Goal: Find specific page/section: Find specific page/section

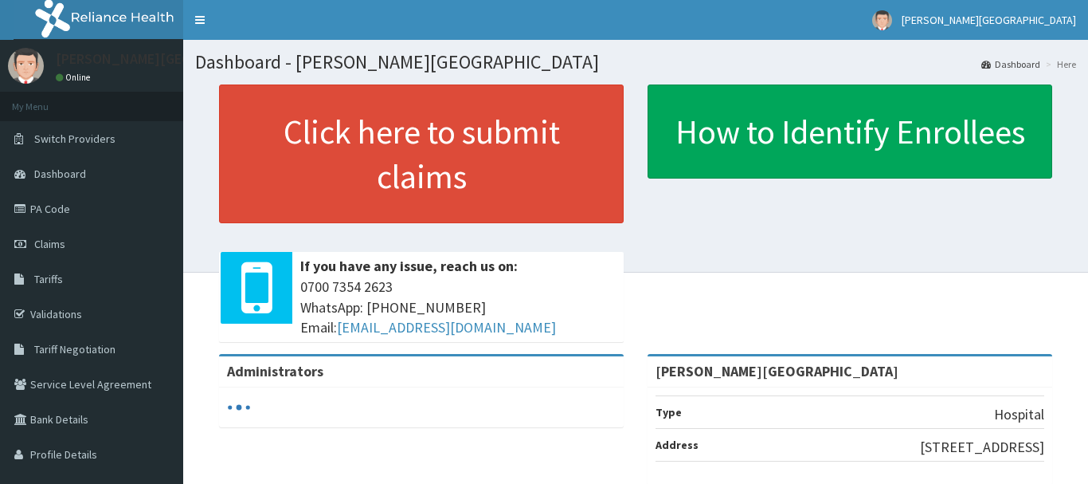
click at [57, 208] on link "PA Code" at bounding box center [91, 208] width 183 height 35
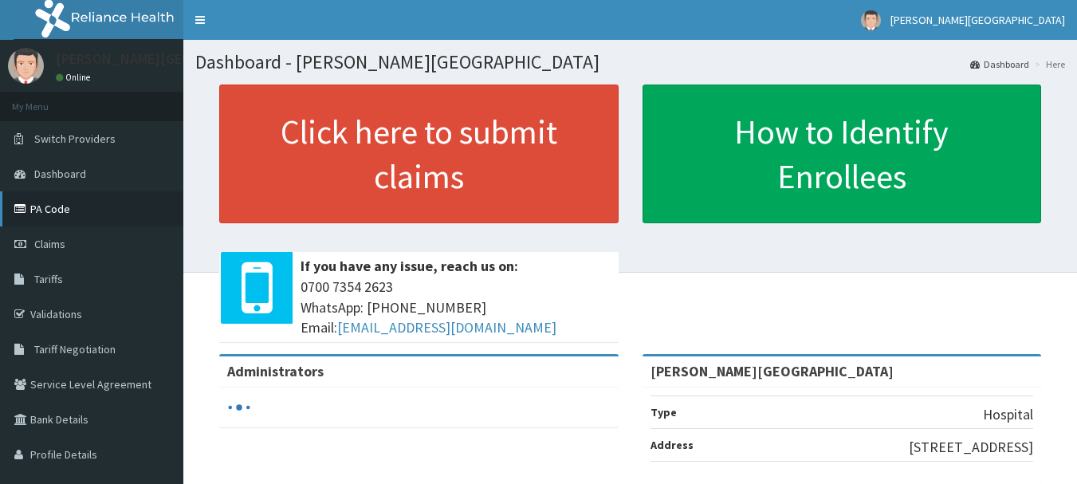
click at [47, 215] on link "PA Code" at bounding box center [91, 208] width 183 height 35
